Goal: Task Accomplishment & Management: Use online tool/utility

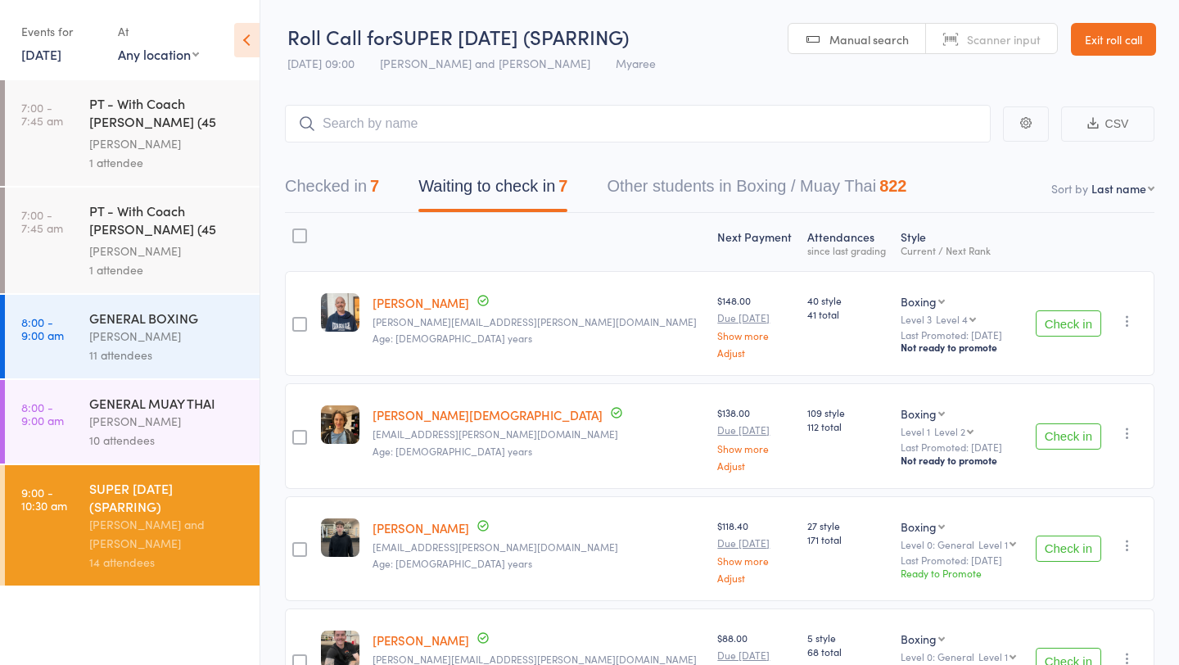
click at [1131, 325] on icon "button" at bounding box center [1127, 321] width 16 height 16
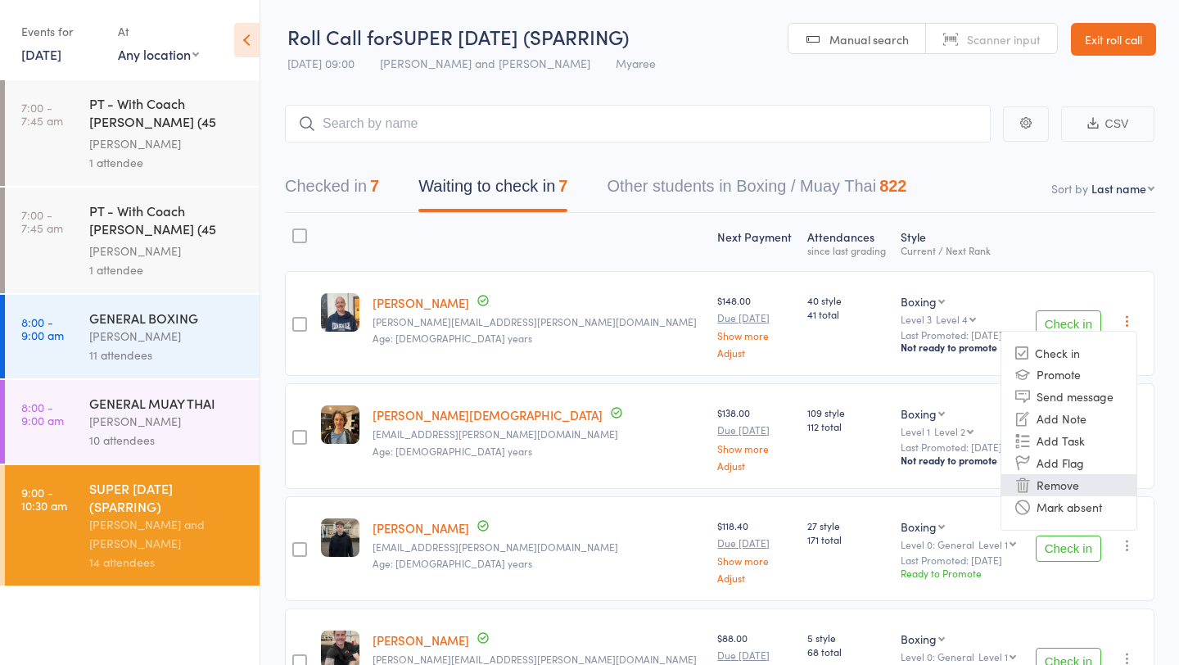
click at [1055, 484] on li "Remove" at bounding box center [1068, 485] width 135 height 22
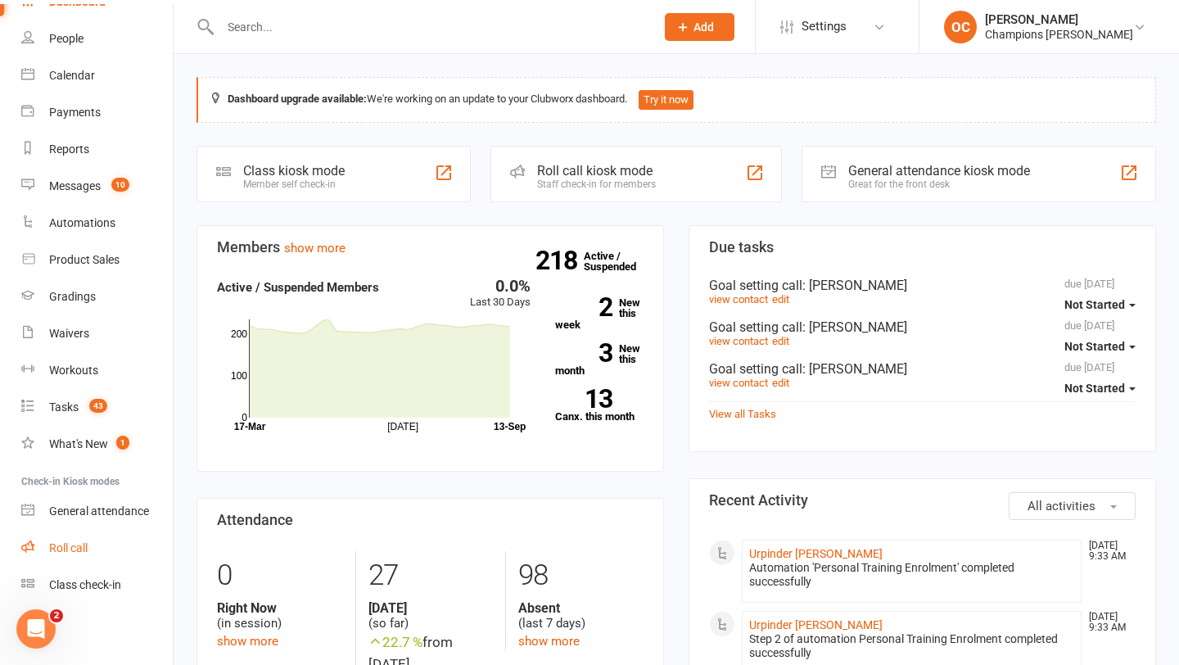
click at [62, 545] on div "Roll call" at bounding box center [68, 547] width 38 height 13
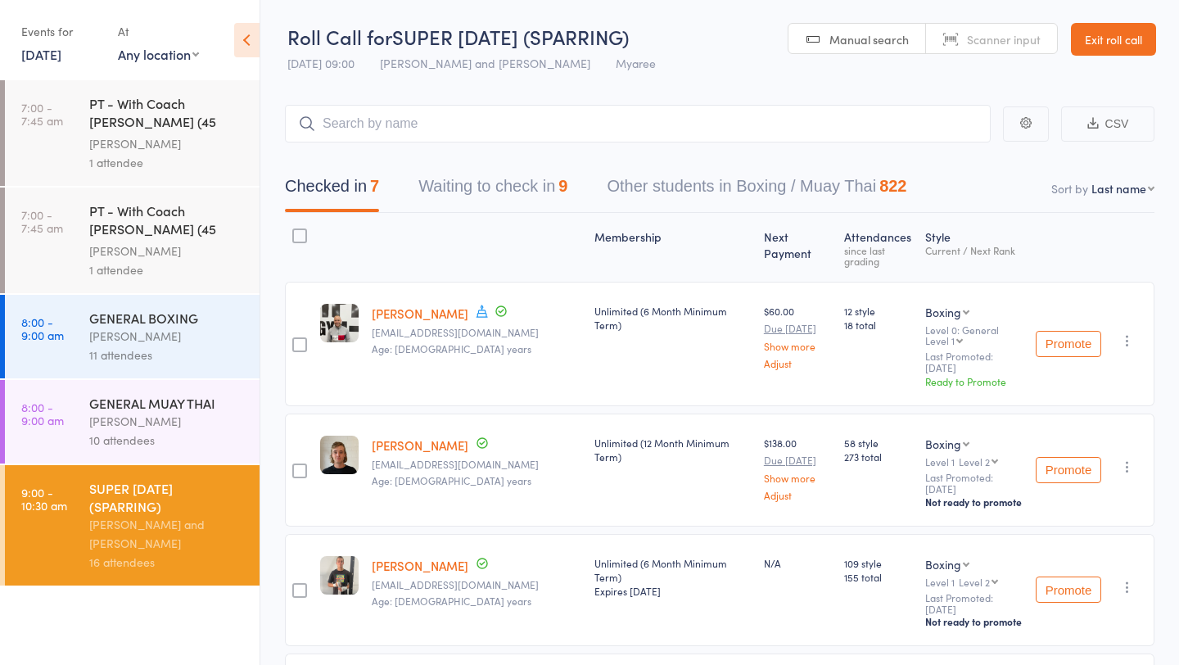
click at [545, 198] on button "Waiting to check in 9" at bounding box center [492, 190] width 149 height 43
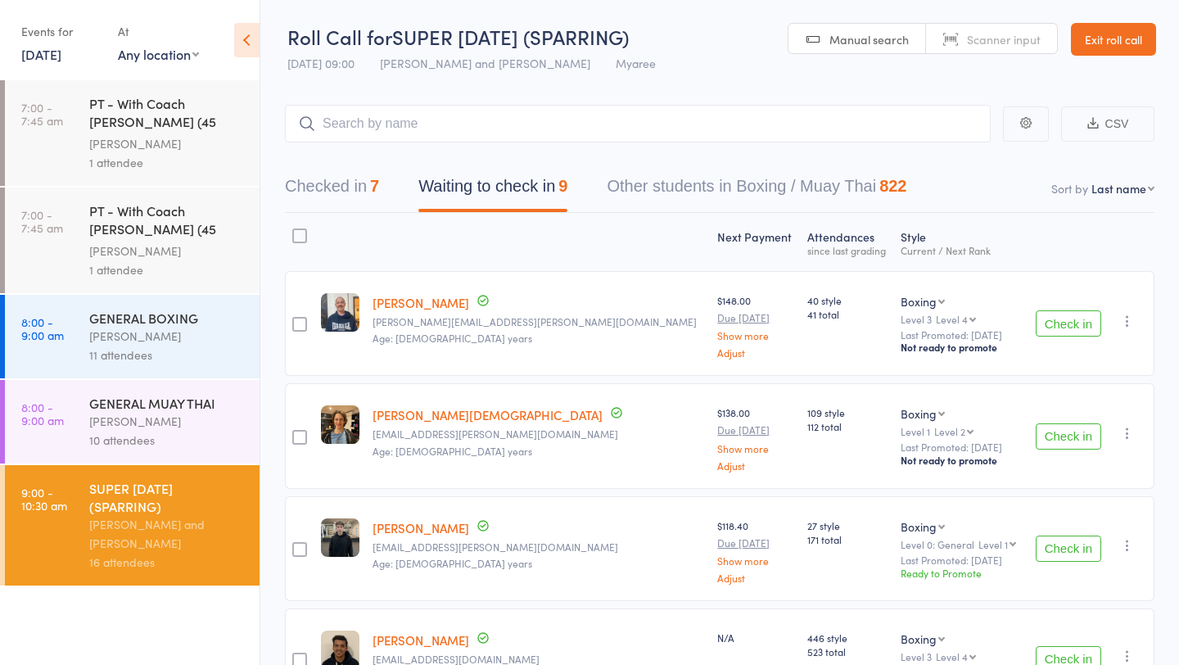
click at [1130, 314] on icon "button" at bounding box center [1127, 321] width 16 height 16
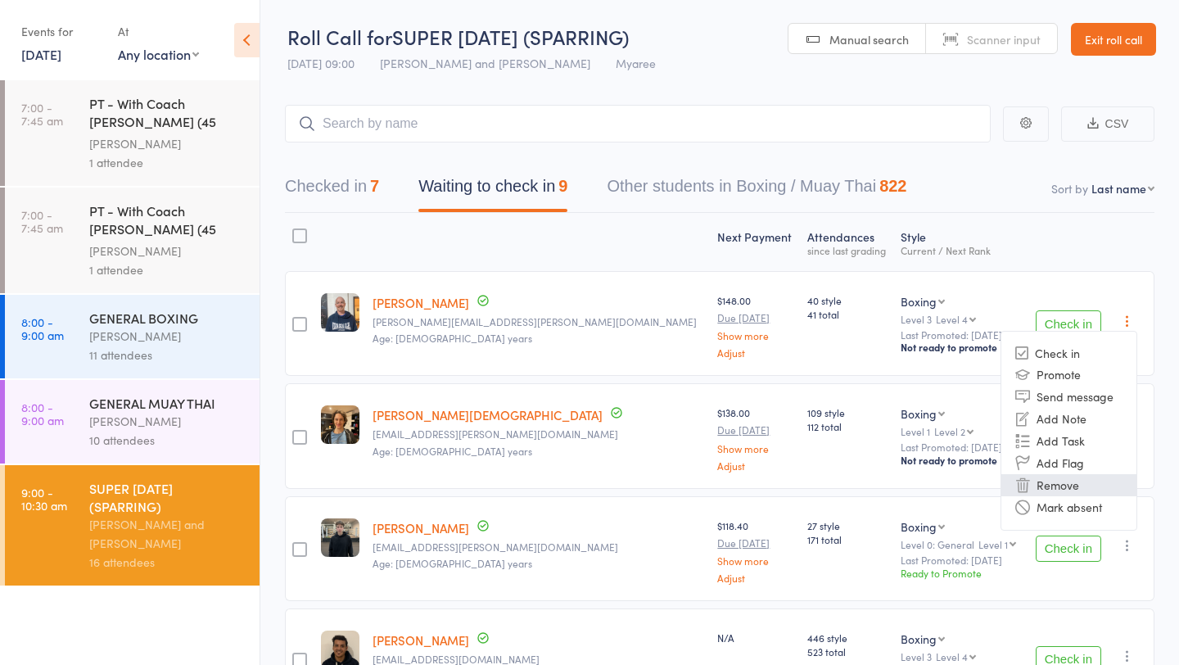
click at [1076, 479] on li "Remove" at bounding box center [1068, 485] width 135 height 22
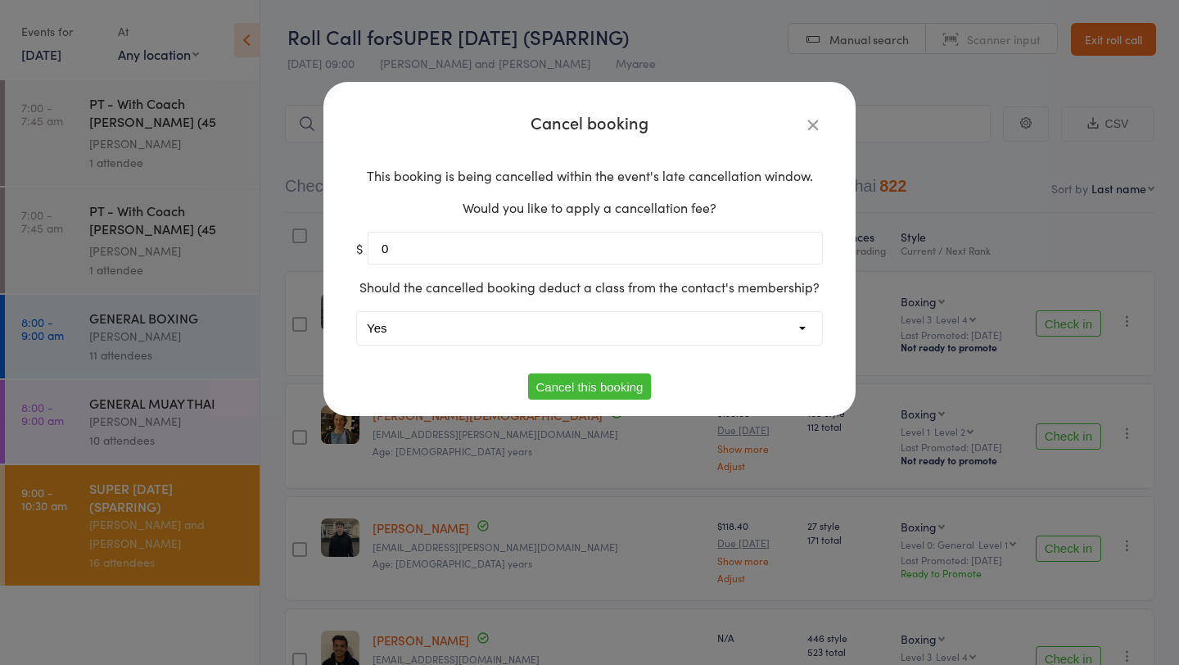
type input "0"
click at [599, 316] on select "Yes No" at bounding box center [589, 328] width 465 height 33
select select "1"
click at [581, 383] on button "Cancel this booking" at bounding box center [590, 386] width 124 height 26
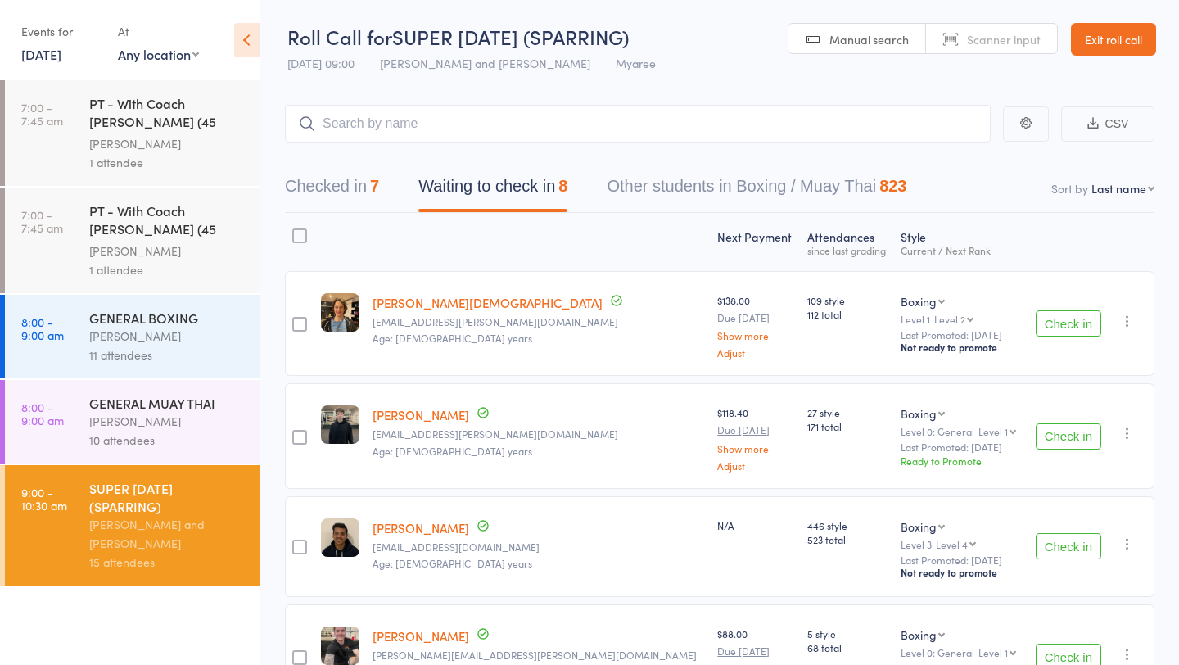
click at [1063, 431] on button "Check in" at bounding box center [1069, 436] width 66 height 26
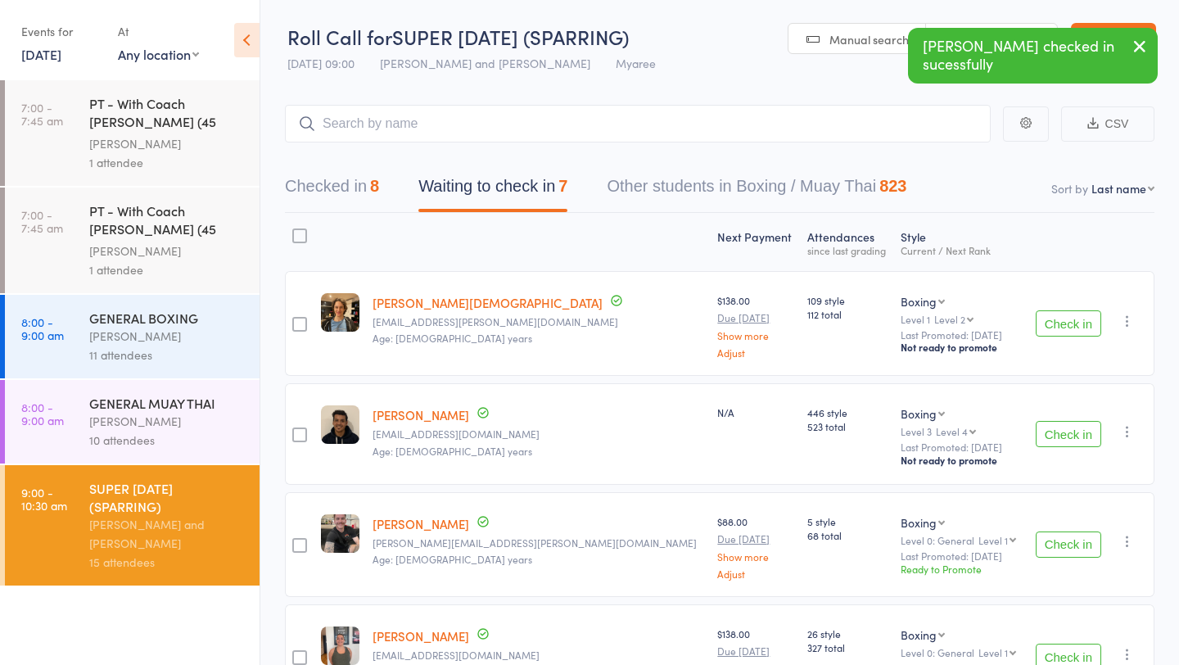
click at [1063, 431] on button "Check in" at bounding box center [1069, 434] width 66 height 26
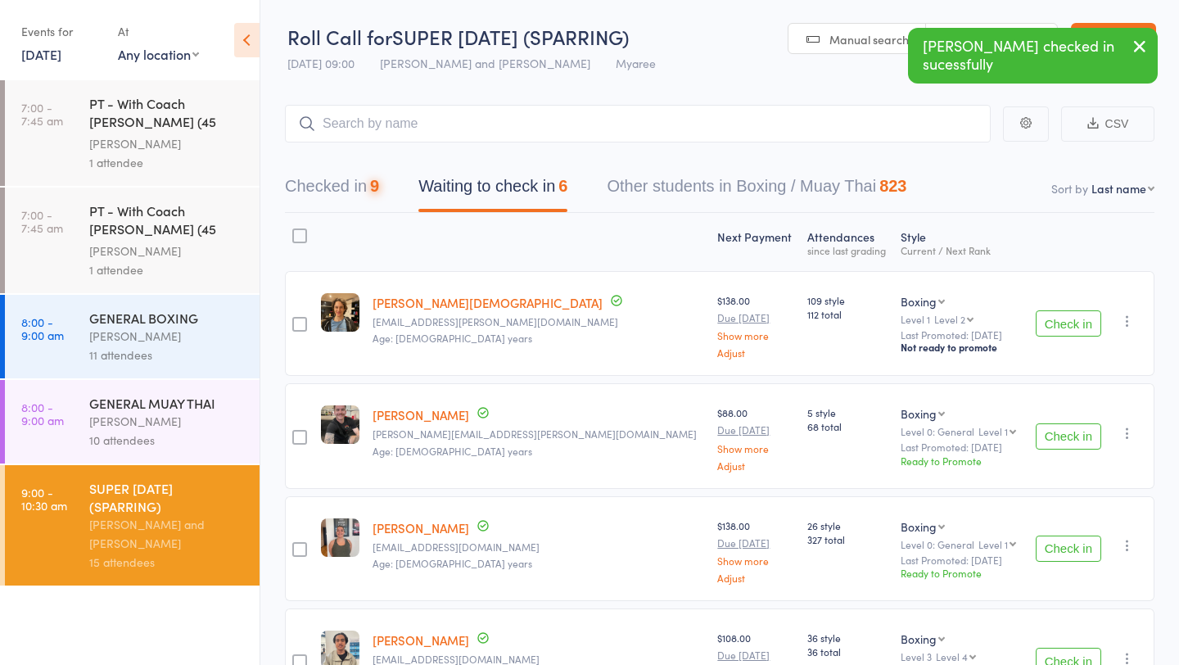
click at [1063, 431] on button "Check in" at bounding box center [1069, 436] width 66 height 26
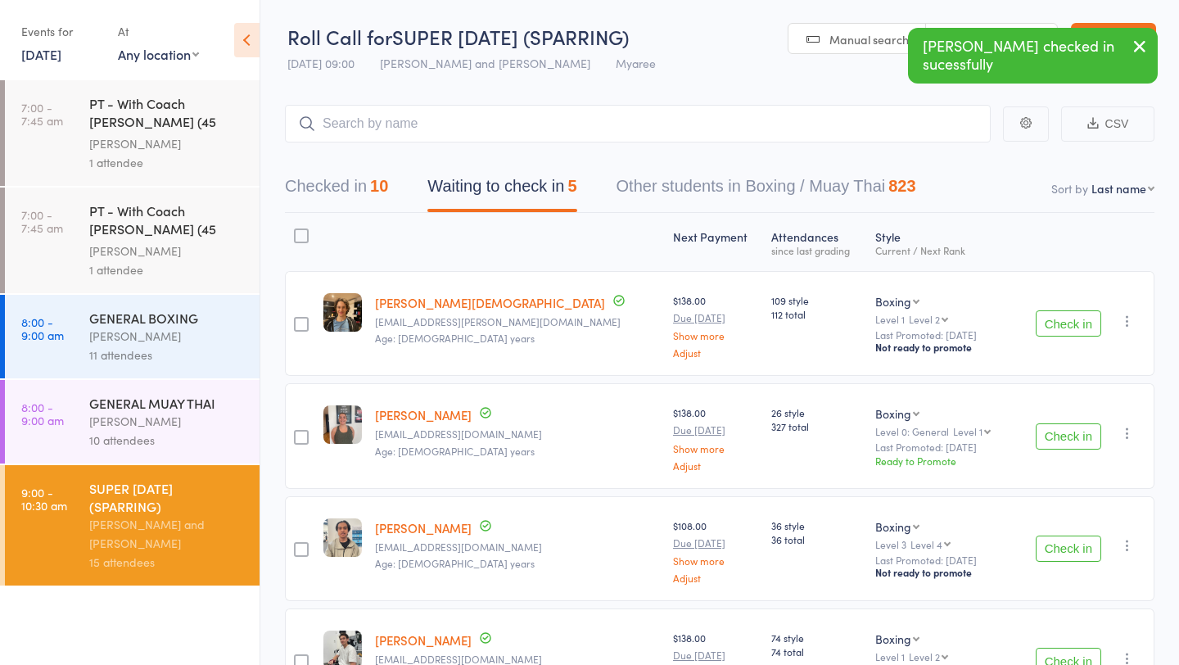
click at [1063, 431] on button "Check in" at bounding box center [1069, 436] width 66 height 26
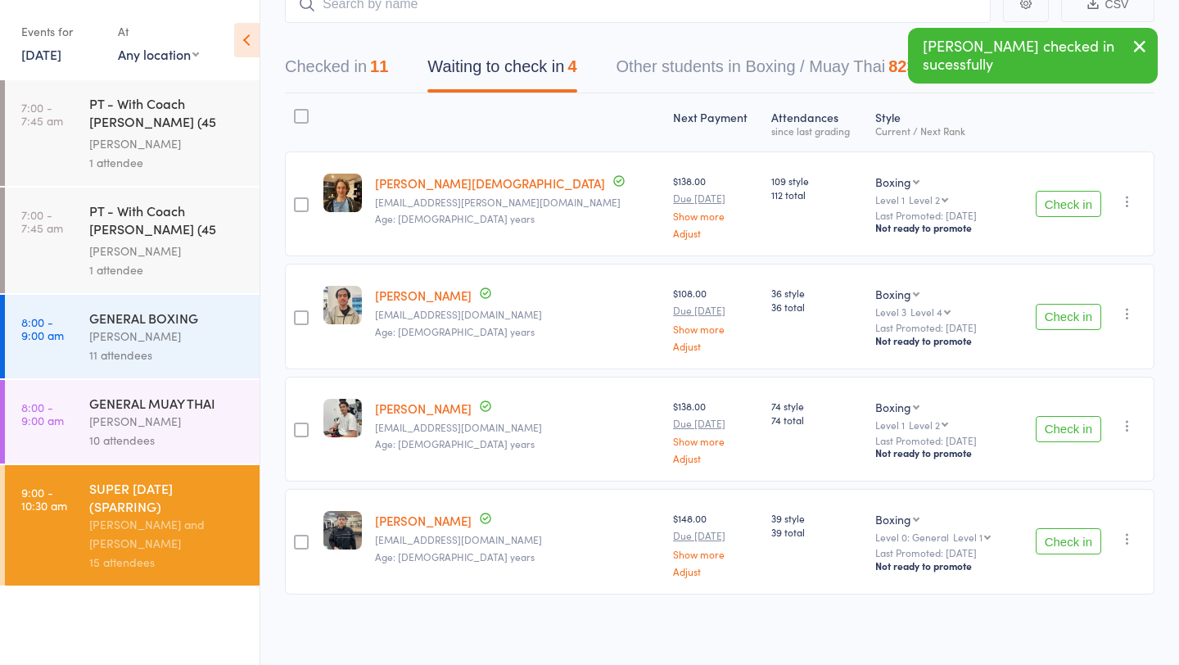
click at [1058, 317] on button "Check in" at bounding box center [1069, 317] width 66 height 26
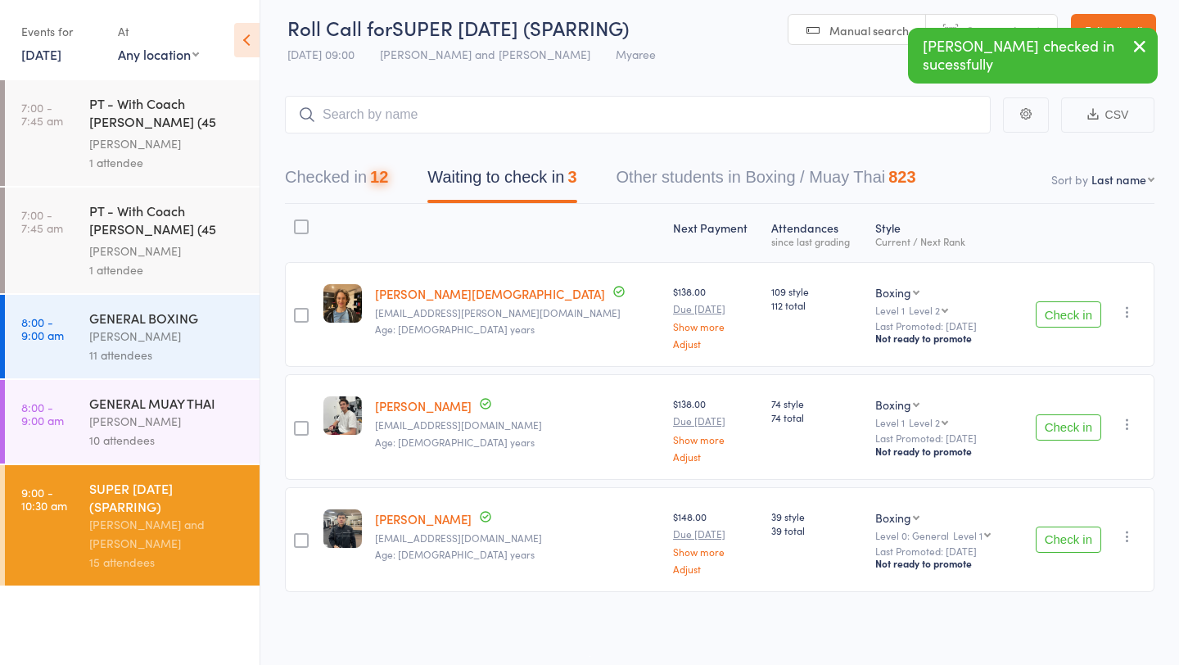
scroll to position [7, 0]
click at [1058, 317] on button "Check in" at bounding box center [1069, 316] width 66 height 26
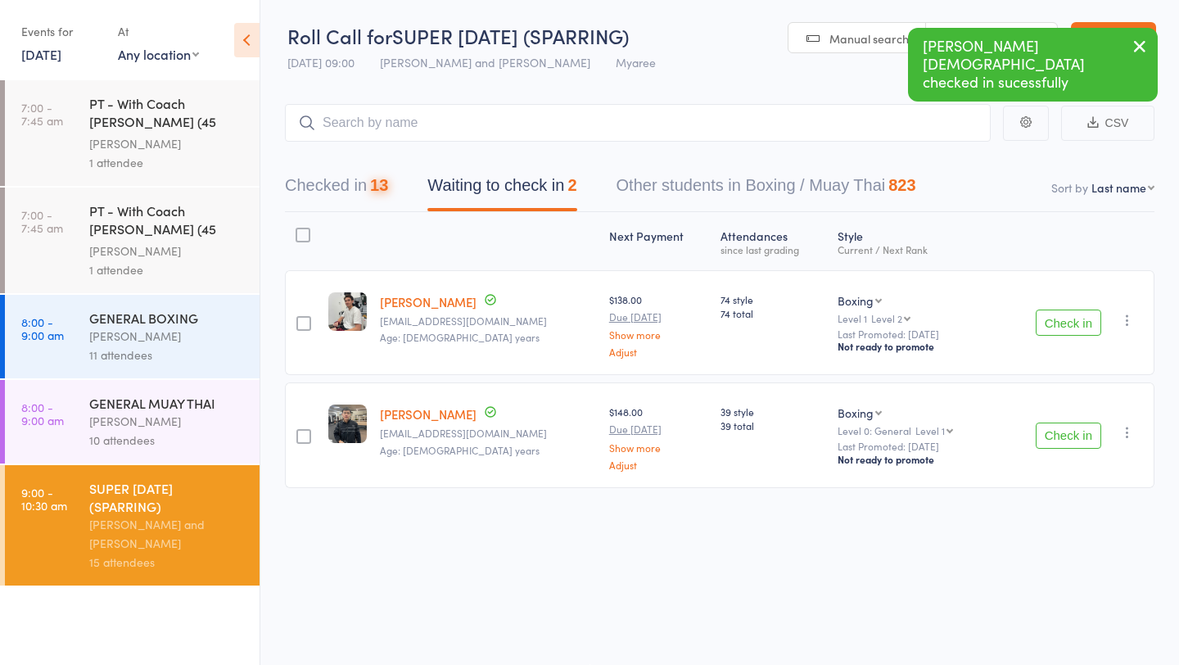
scroll to position [1, 0]
click at [1058, 317] on button "Check in" at bounding box center [1069, 322] width 66 height 26
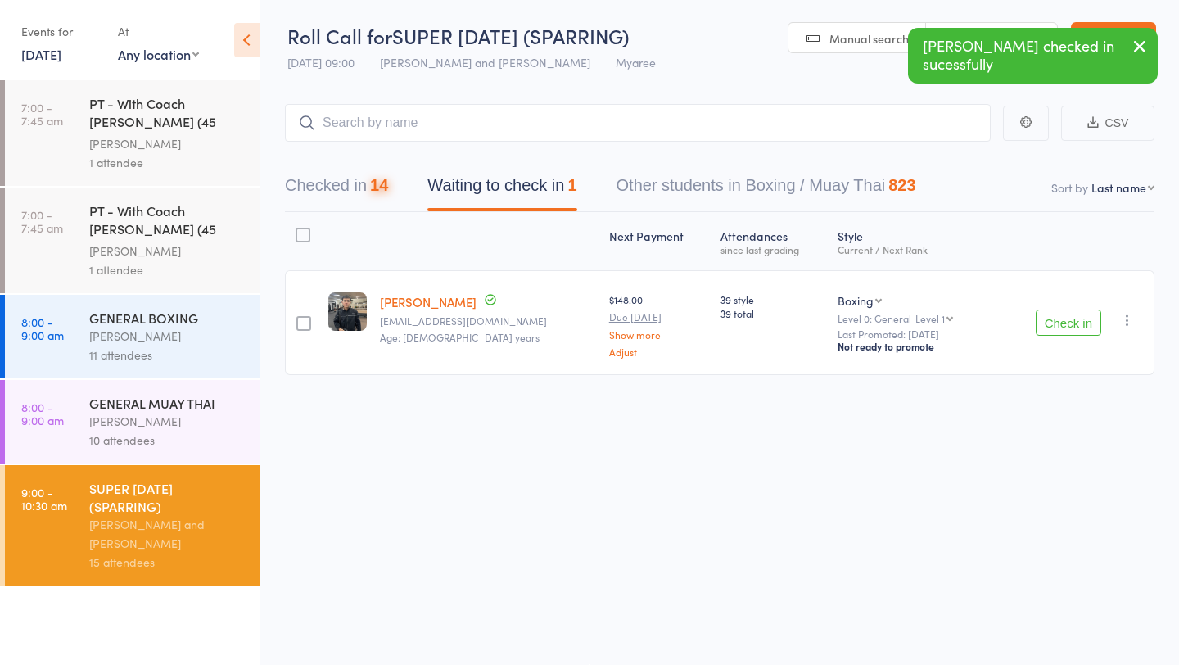
click at [1058, 317] on button "Check in" at bounding box center [1069, 322] width 66 height 26
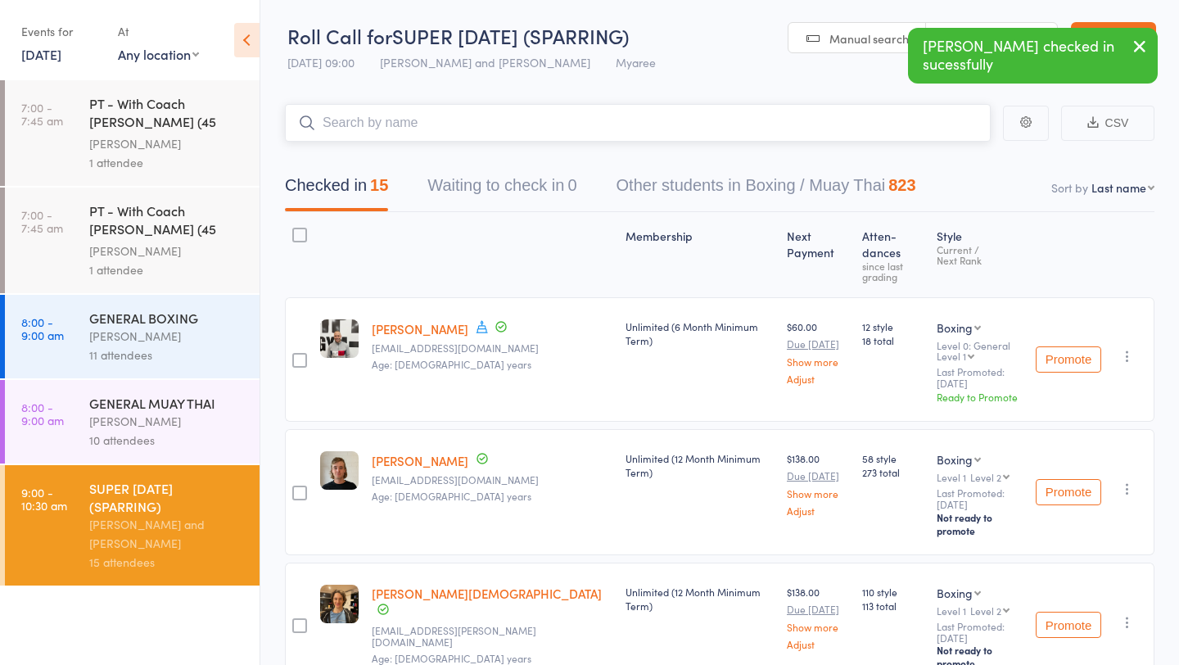
click at [387, 109] on input "search" at bounding box center [638, 123] width 706 height 38
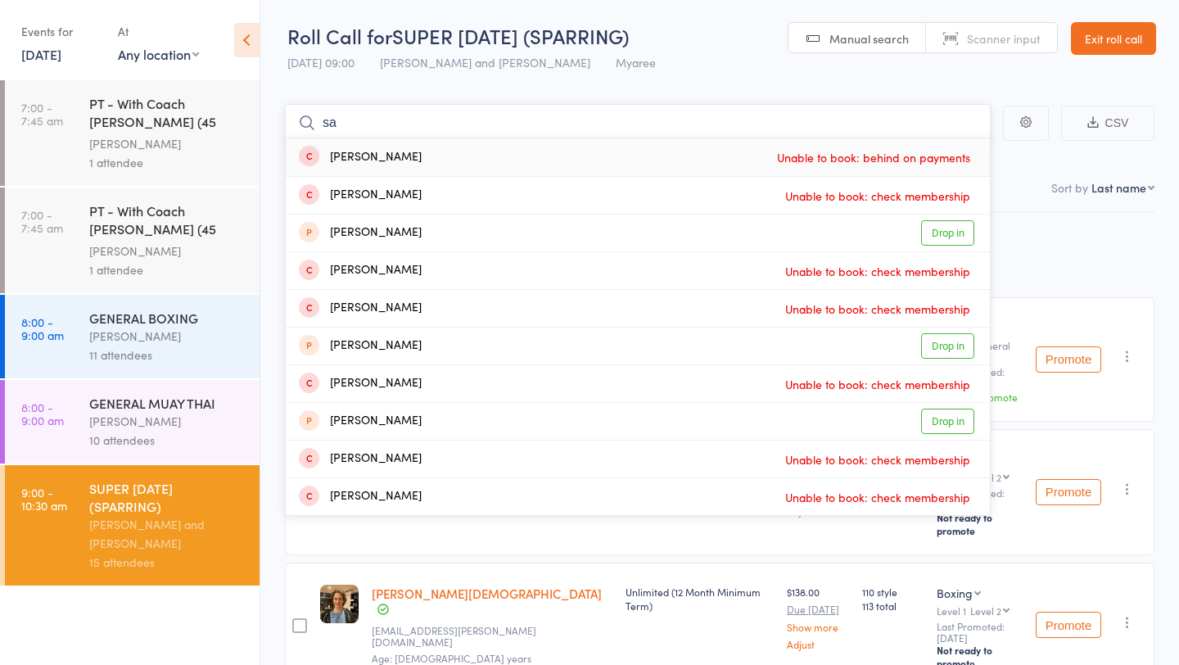
type input "s"
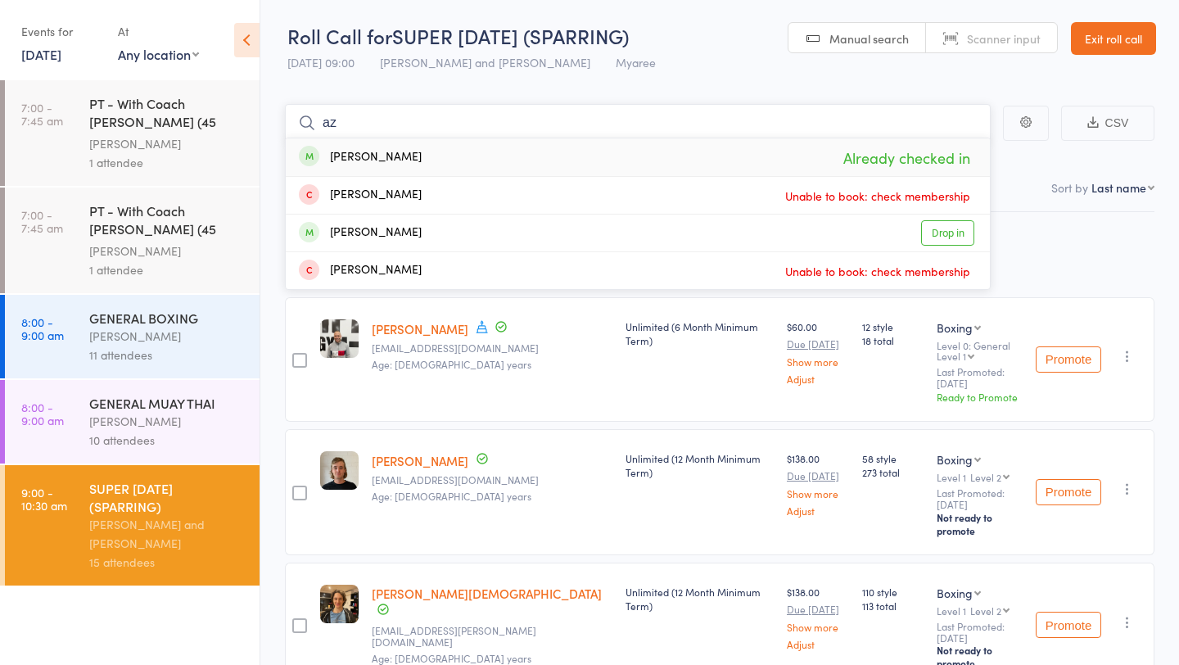
type input "a"
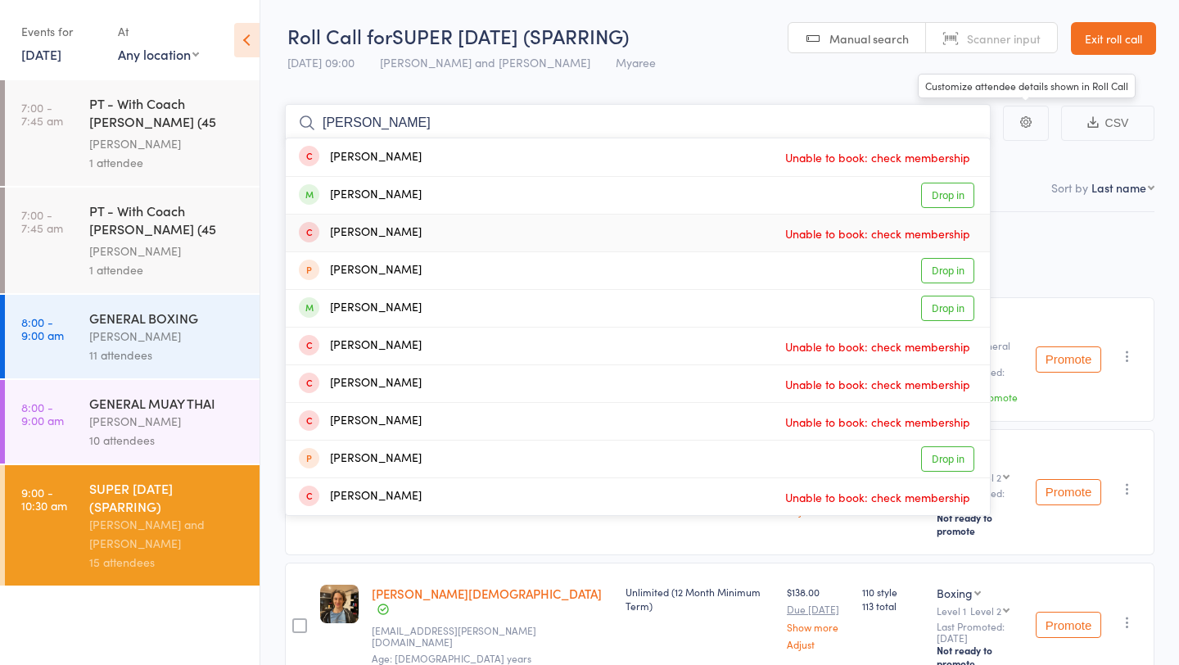
type input "burke"
click at [947, 202] on link "Drop in" at bounding box center [947, 195] width 53 height 25
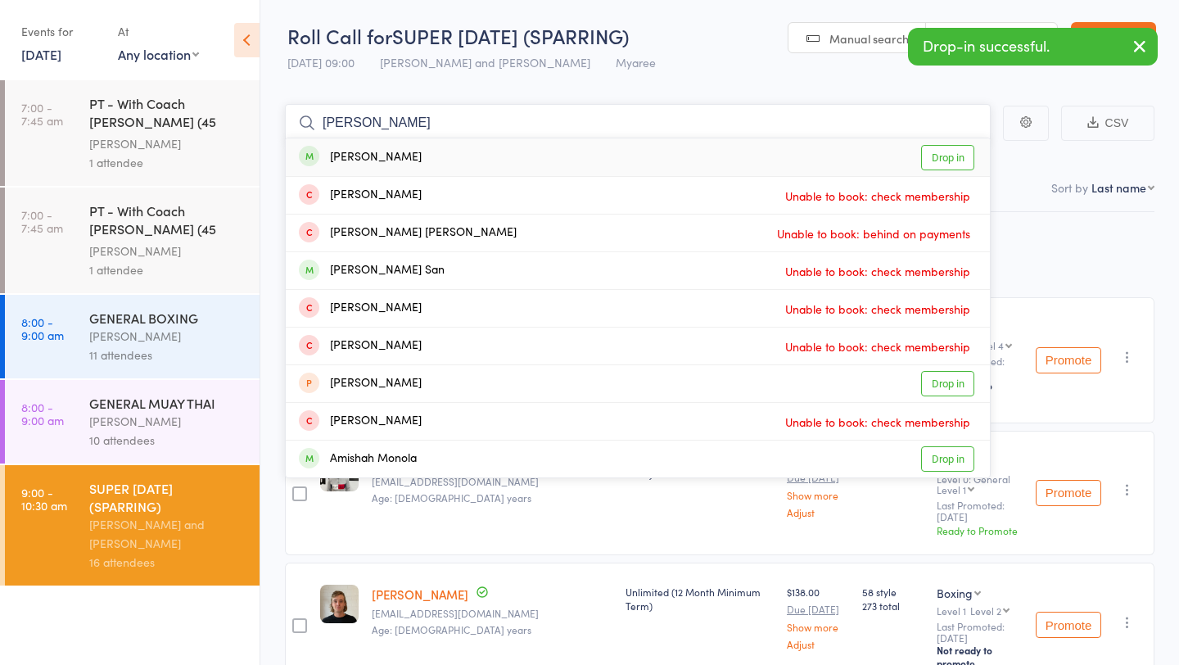
type input "nimisha"
click at [956, 156] on link "Drop in" at bounding box center [947, 157] width 53 height 25
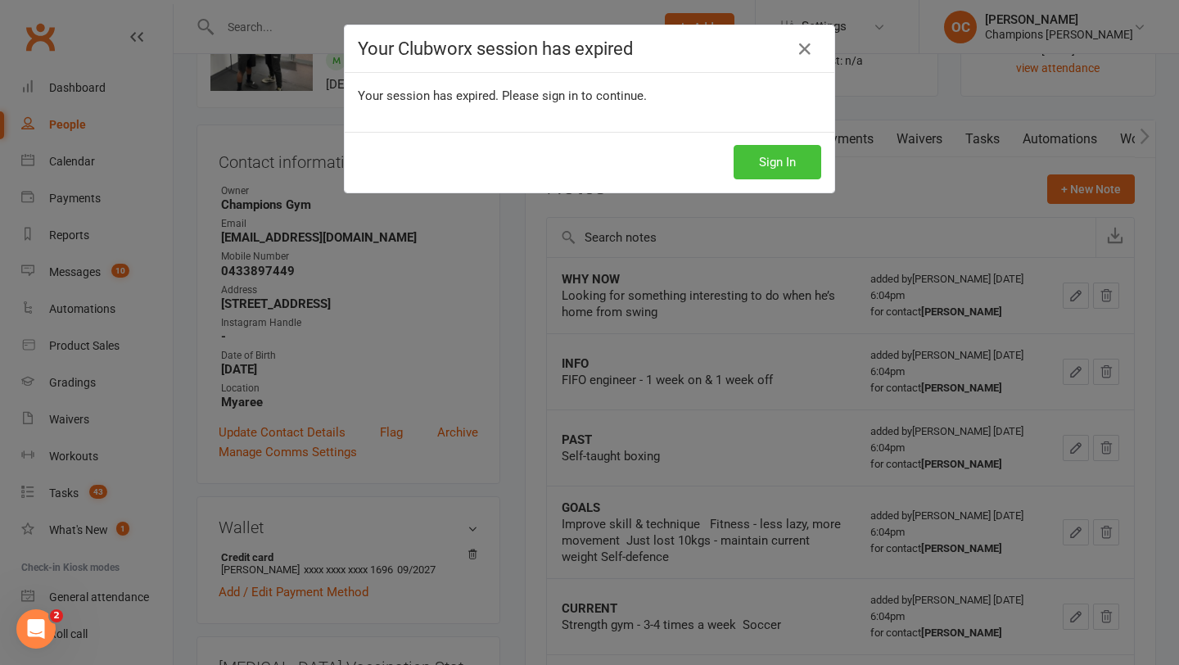
click at [782, 160] on button "Sign In" at bounding box center [778, 162] width 88 height 34
